Goal: Check status: Check status

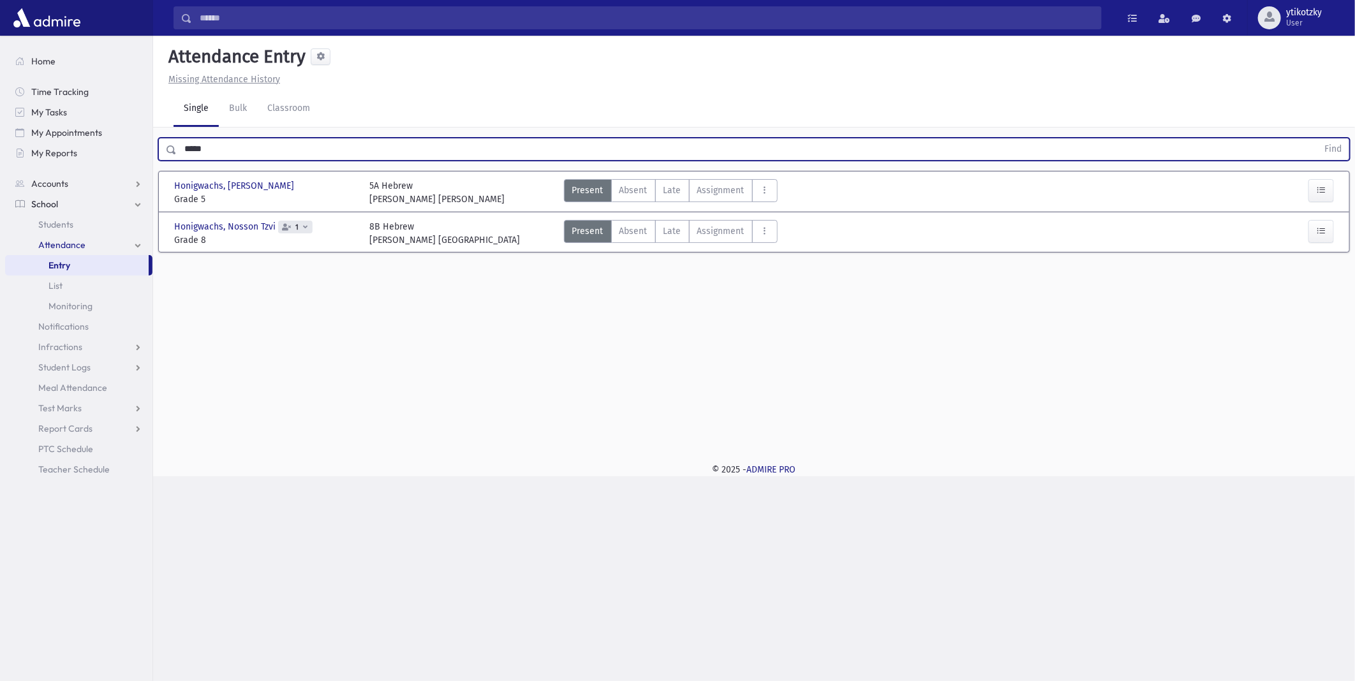
drag, startPoint x: 129, startPoint y: 145, endPoint x: 0, endPoint y: 128, distance: 130.5
click at [33, 153] on div "Search Results All Accounts" at bounding box center [677, 340] width 1355 height 681
click at [1316, 138] on button "Find" at bounding box center [1332, 149] width 33 height 22
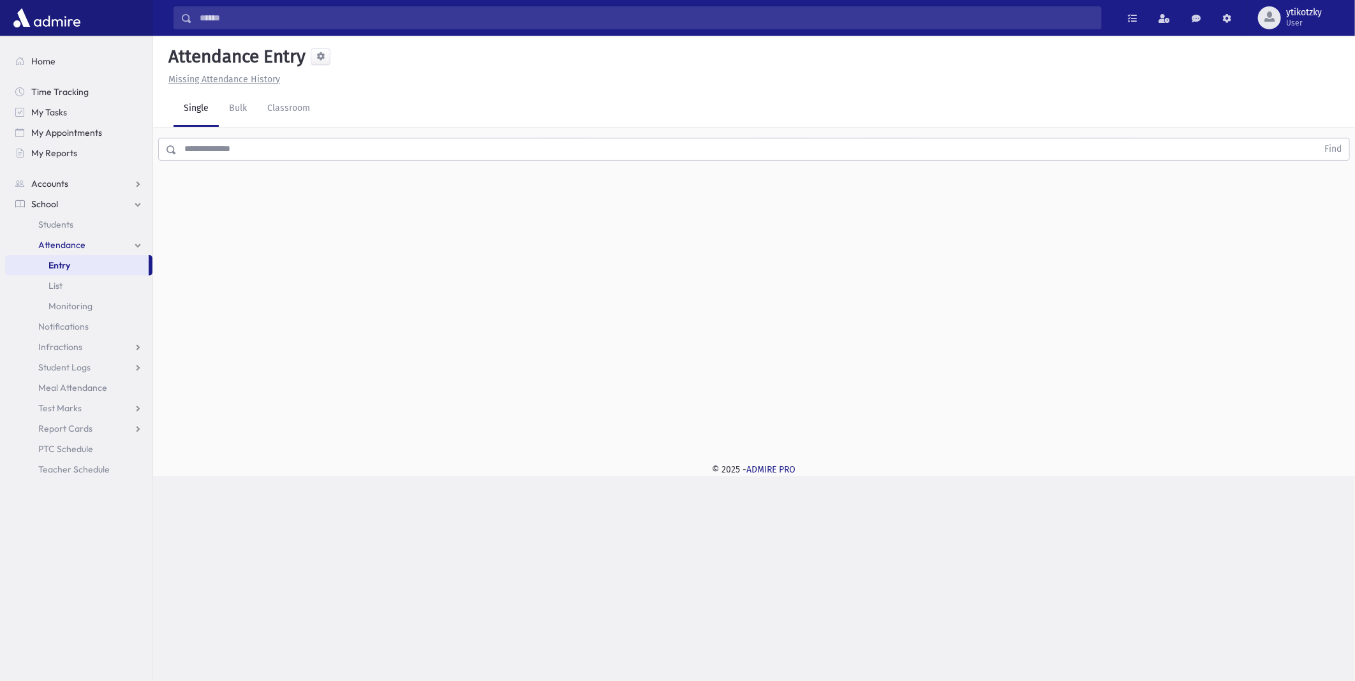
click at [568, 148] on input "text" at bounding box center [747, 149] width 1140 height 23
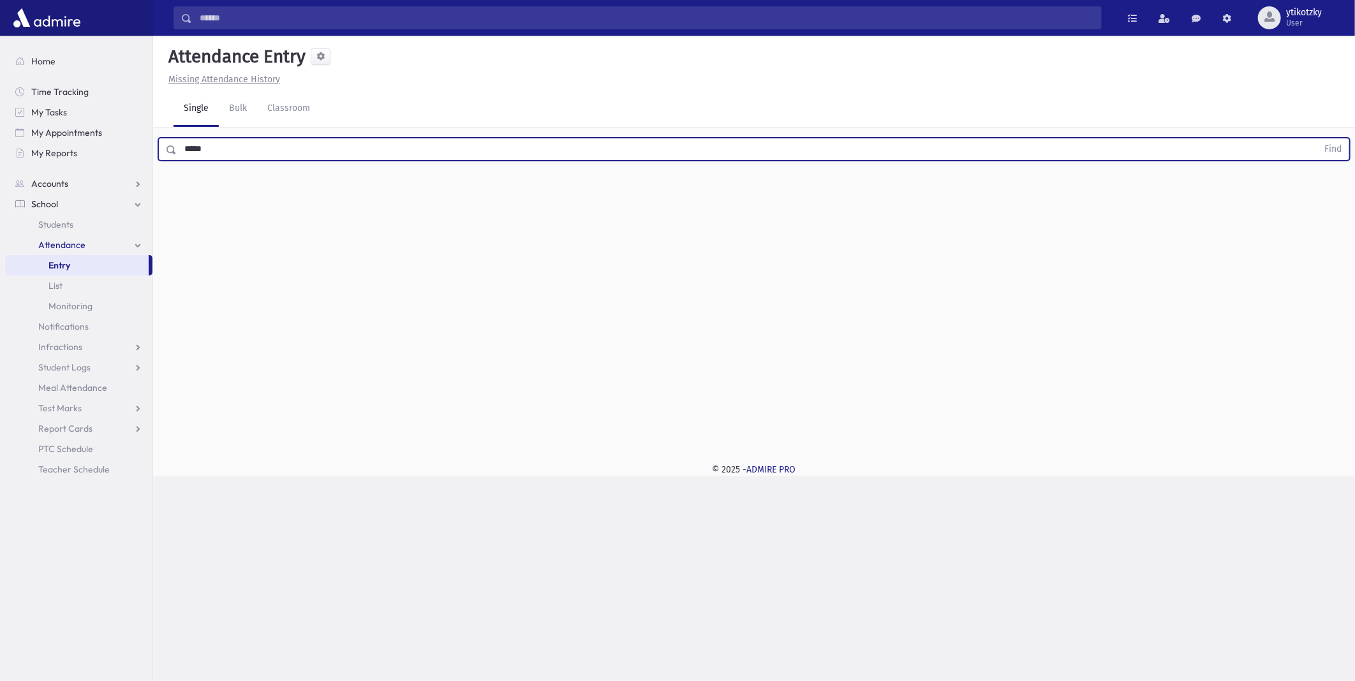
click at [1316, 138] on button "Find" at bounding box center [1332, 149] width 33 height 22
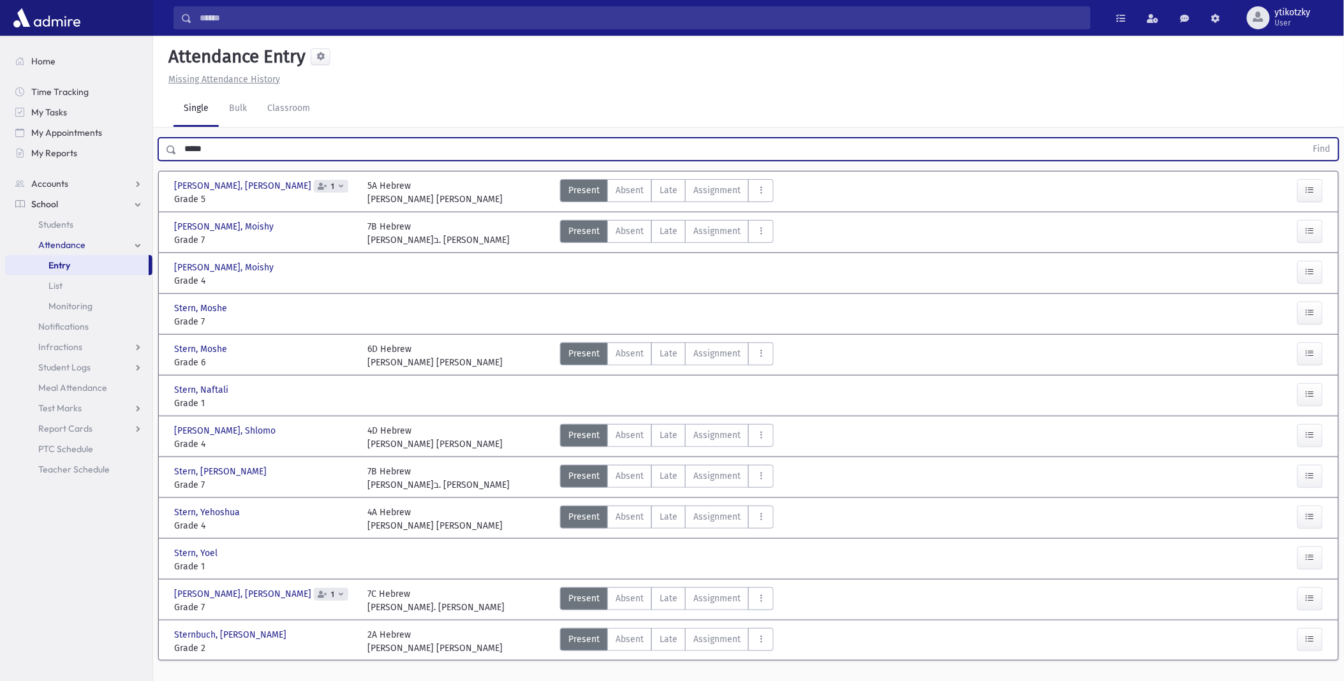
scroll to position [26, 0]
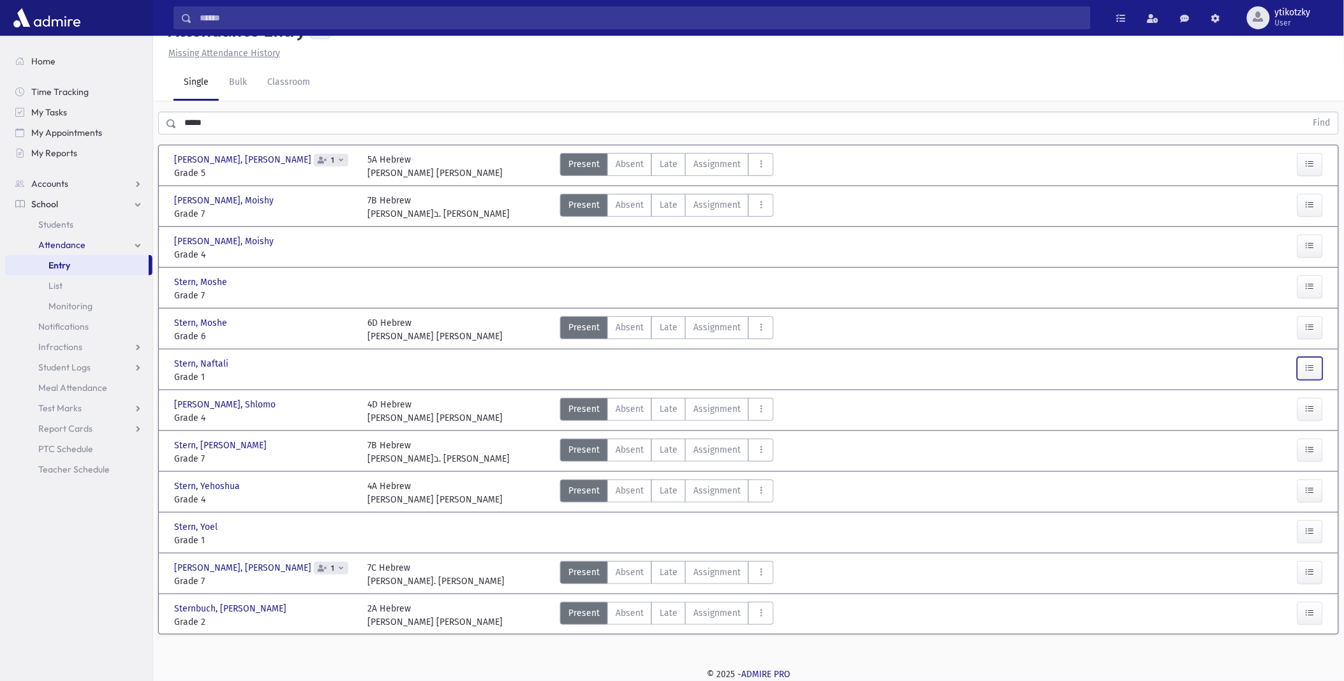
click at [1303, 367] on button "button" at bounding box center [1310, 368] width 26 height 23
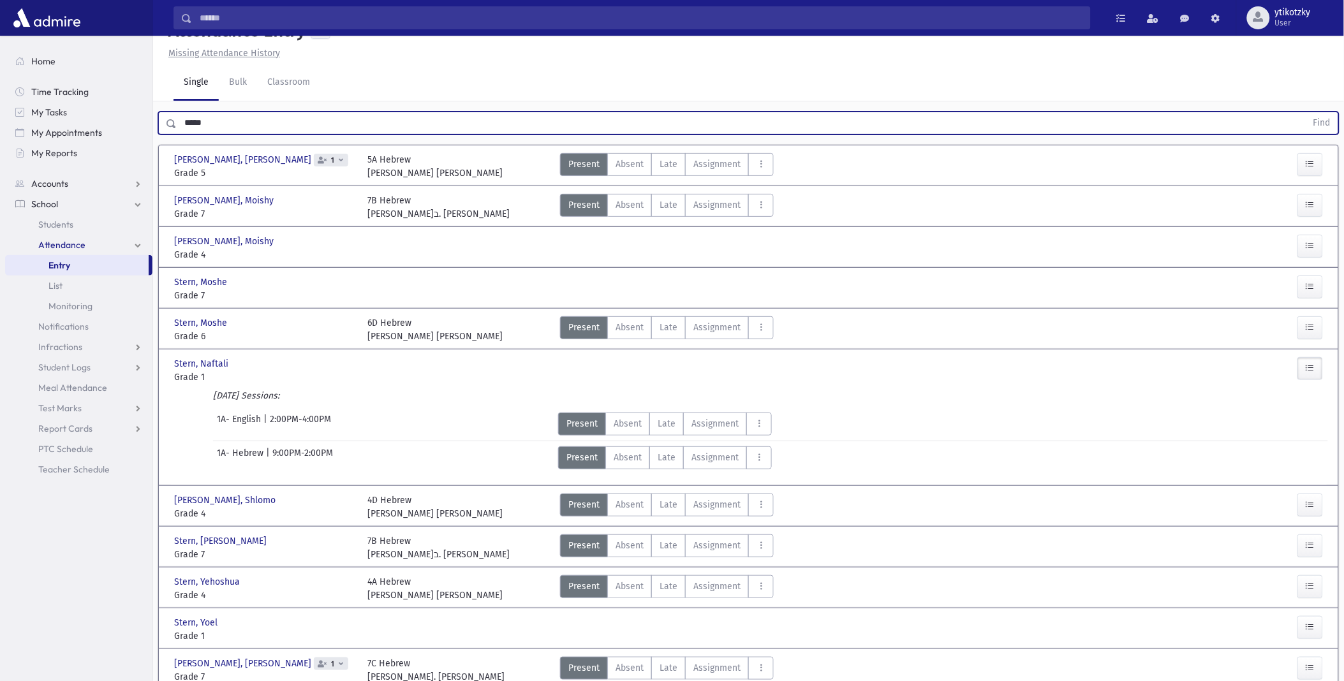
drag, startPoint x: 215, startPoint y: 124, endPoint x: 0, endPoint y: 151, distance: 216.6
click at [0, 149] on html "Search Results All Accounts Students" at bounding box center [672, 314] width 1344 height 681
click at [1306, 112] on button "Find" at bounding box center [1322, 123] width 33 height 22
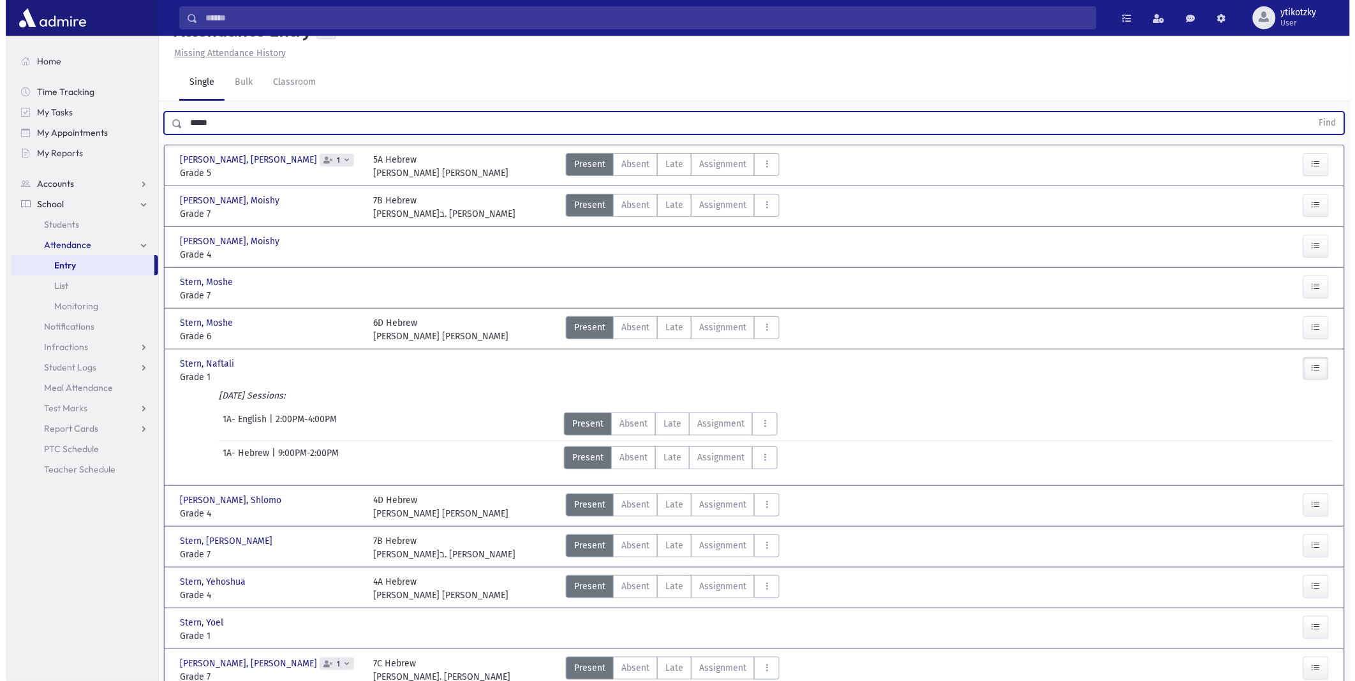
scroll to position [0, 0]
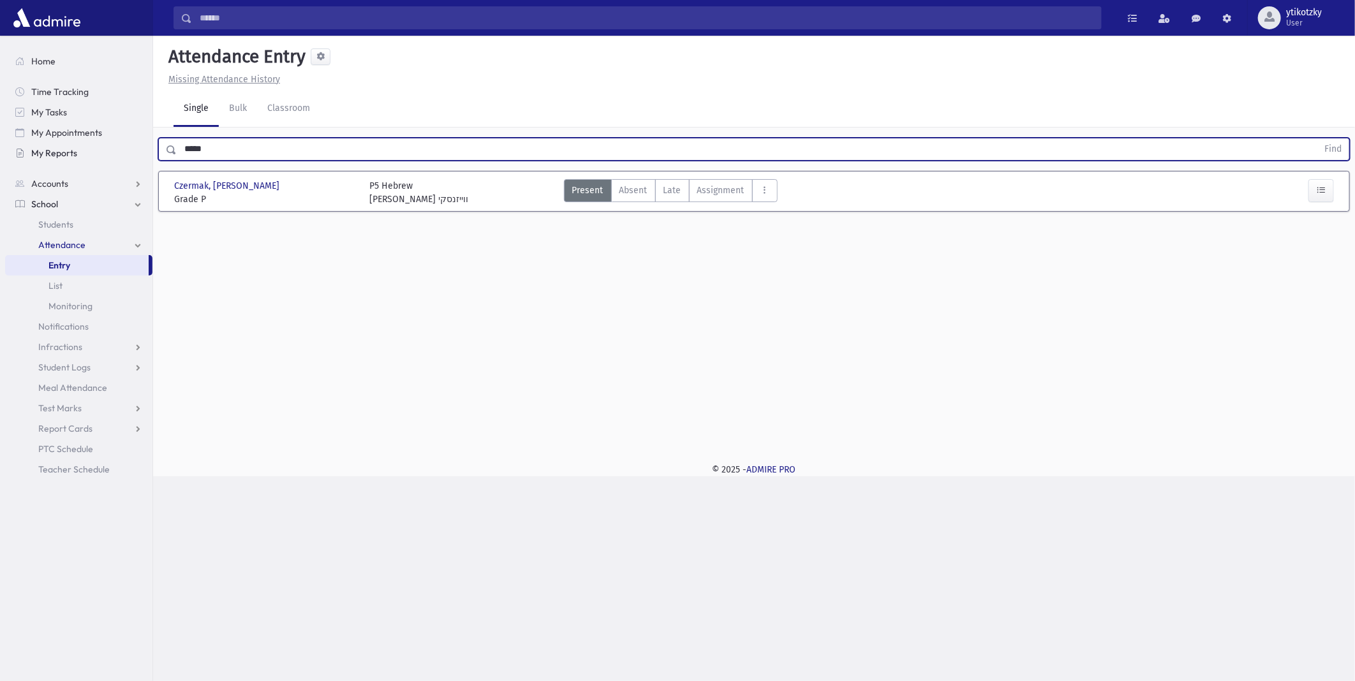
drag, startPoint x: 219, startPoint y: 145, endPoint x: 104, endPoint y: 159, distance: 116.4
click at [114, 154] on div "Search Results All Accounts" at bounding box center [677, 340] width 1355 height 681
type input "*"
type input "******"
click at [1316, 138] on button "Find" at bounding box center [1332, 149] width 33 height 22
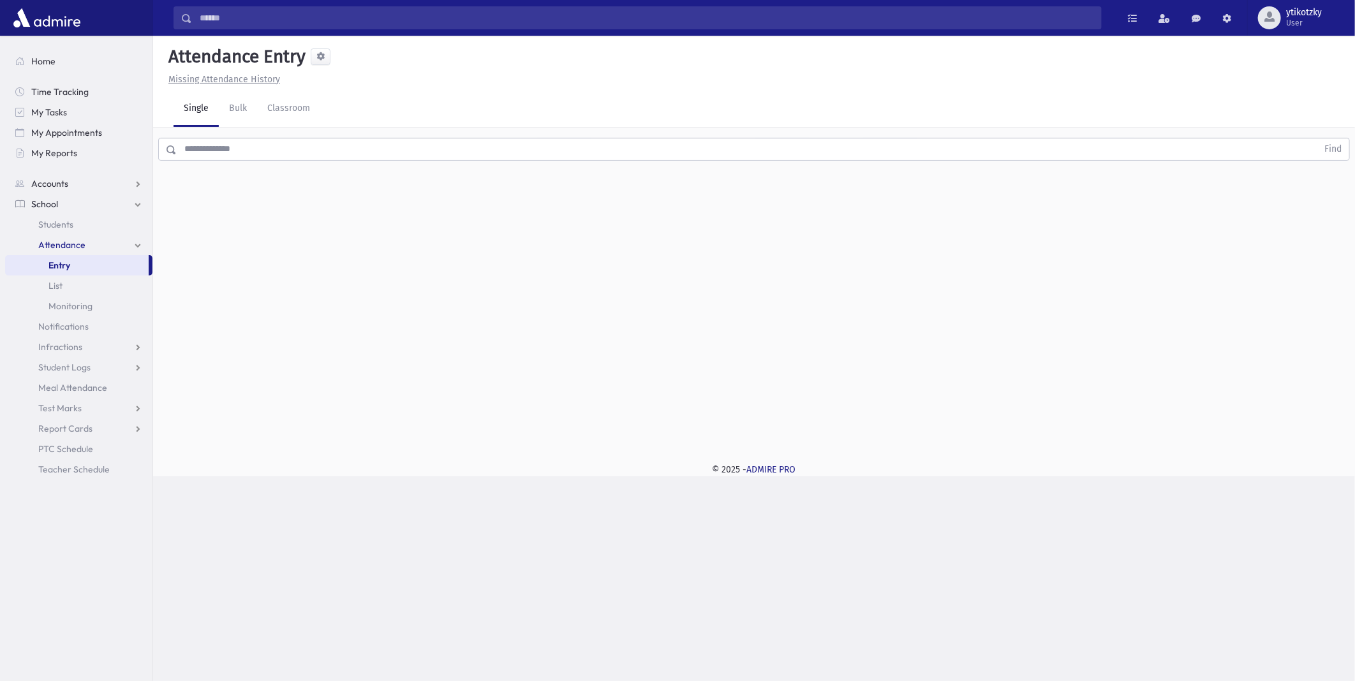
click at [334, 142] on input "text" at bounding box center [747, 149] width 1140 height 23
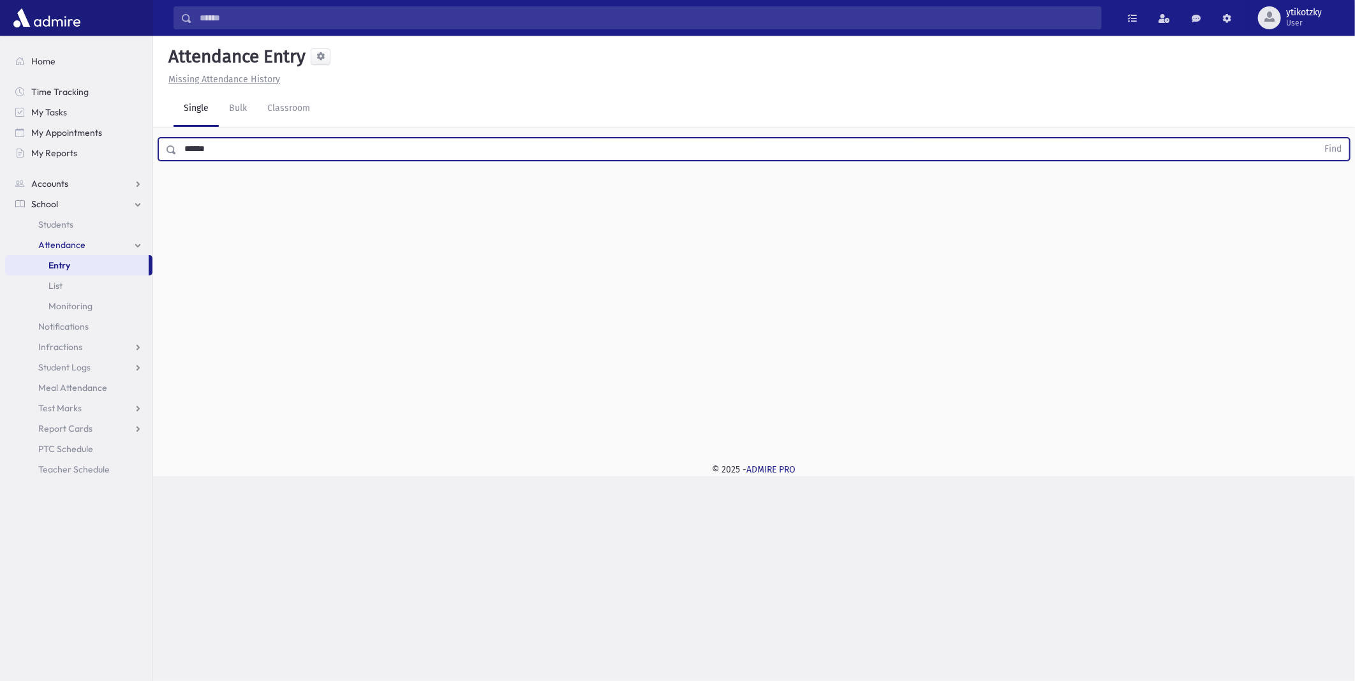
type input "******"
click at [1316, 138] on button "Find" at bounding box center [1332, 149] width 33 height 22
